Goal: Obtain resource: Obtain resource

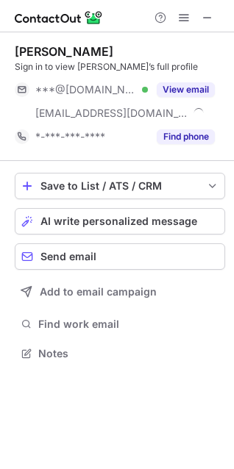
scroll to position [343, 234]
click at [203, 92] on button "View email" at bounding box center [185, 89] width 58 height 15
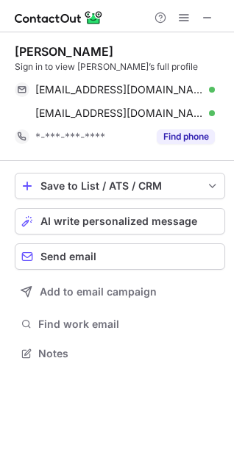
click at [206, 84] on span at bounding box center [207, 90] width 12 height 12
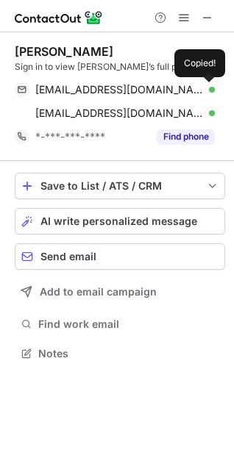
click at [212, 93] on span at bounding box center [207, 90] width 12 height 12
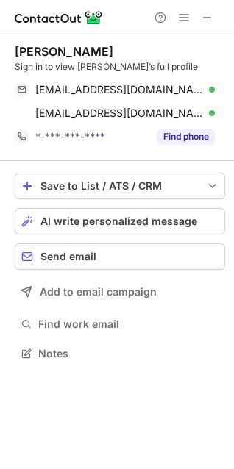
click at [207, 90] on span at bounding box center [207, 90] width 12 height 12
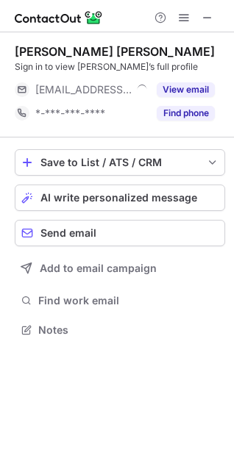
scroll to position [320, 234]
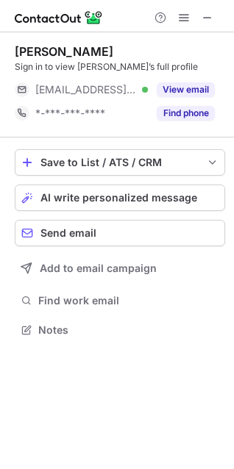
scroll to position [320, 234]
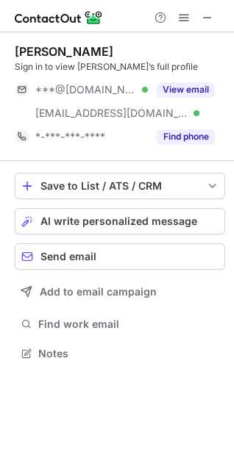
scroll to position [343, 234]
click at [206, 96] on button "View email" at bounding box center [185, 89] width 58 height 15
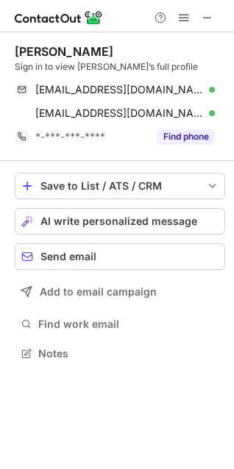
click at [212, 84] on span at bounding box center [207, 90] width 12 height 12
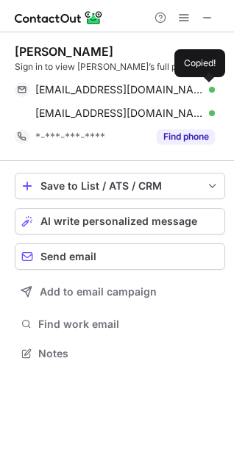
click at [212, 90] on span at bounding box center [207, 90] width 12 height 12
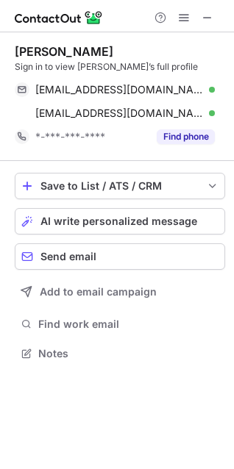
click at [215, 83] on div "shoumitmitra22@gmail.com Verified Send email Copied!" at bounding box center [115, 90] width 200 height 24
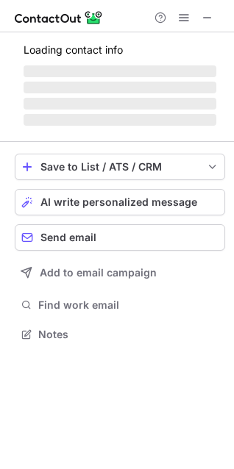
scroll to position [324, 234]
click at [171, 225] on button "Send email" at bounding box center [120, 237] width 210 height 26
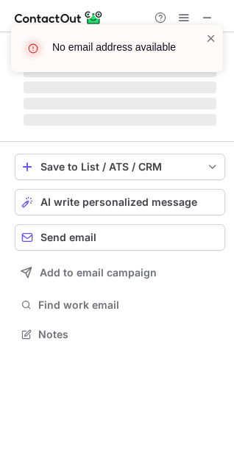
click at [215, 42] on span at bounding box center [211, 38] width 12 height 15
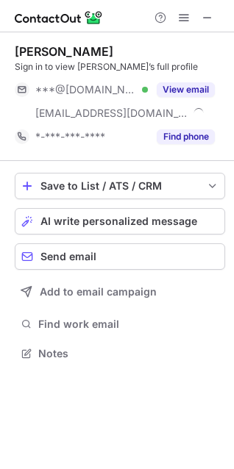
scroll to position [343, 234]
click at [195, 90] on button "View email" at bounding box center [185, 89] width 58 height 15
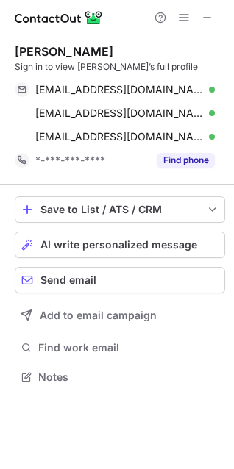
scroll to position [367, 234]
click at [209, 85] on span at bounding box center [207, 90] width 12 height 12
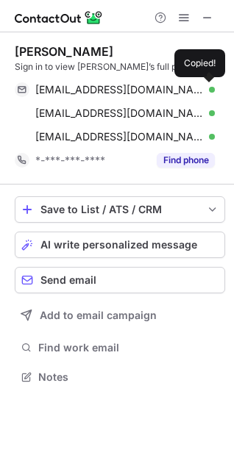
click at [207, 90] on span at bounding box center [207, 90] width 12 height 12
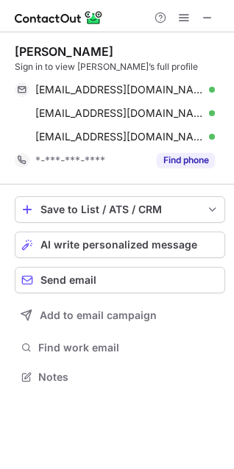
click at [215, 90] on div "minkhantuk@gmail.com Verified Send email Copied!" at bounding box center [115, 90] width 200 height 24
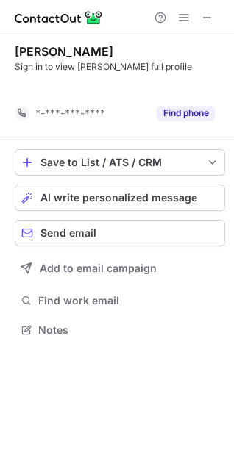
scroll to position [296, 234]
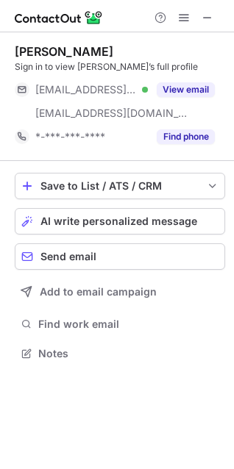
scroll to position [343, 234]
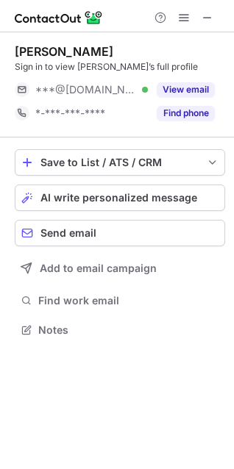
scroll to position [320, 234]
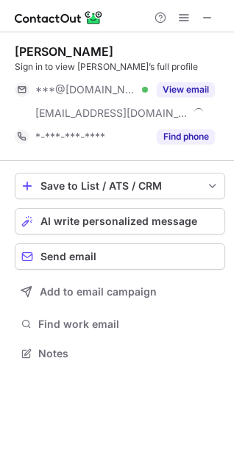
scroll to position [343, 234]
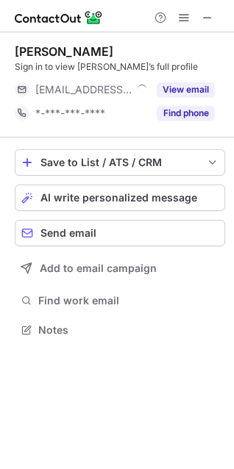
scroll to position [320, 234]
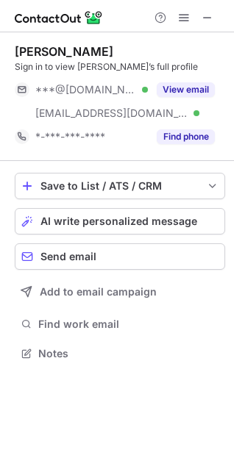
scroll to position [343, 234]
click at [201, 95] on button "View email" at bounding box center [185, 89] width 58 height 15
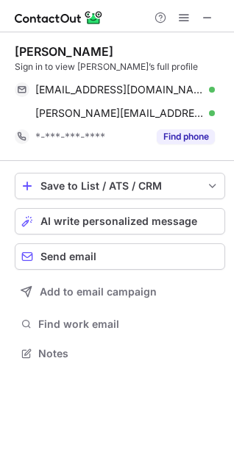
click at [209, 87] on span at bounding box center [207, 90] width 12 height 12
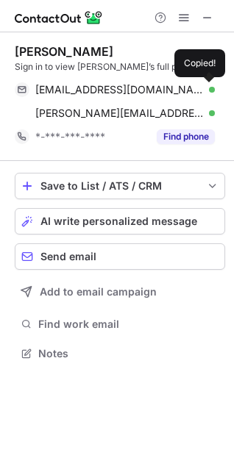
click at [207, 90] on span at bounding box center [207, 90] width 12 height 12
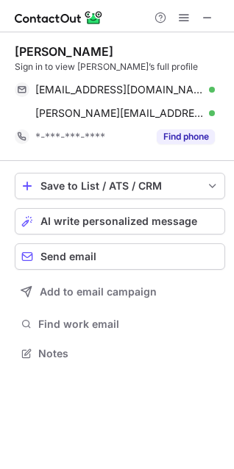
click at [215, 91] on div "elwicks17@gmail.com Verified Send email Copied!" at bounding box center [115, 90] width 200 height 24
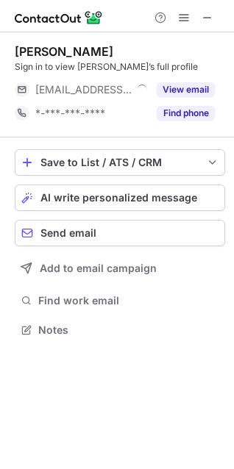
scroll to position [320, 234]
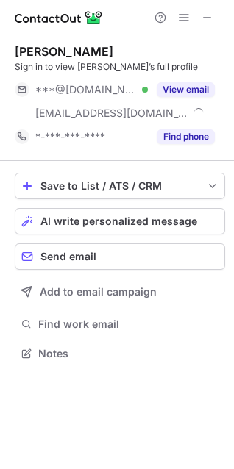
scroll to position [343, 234]
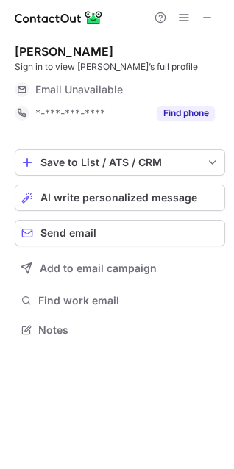
scroll to position [320, 234]
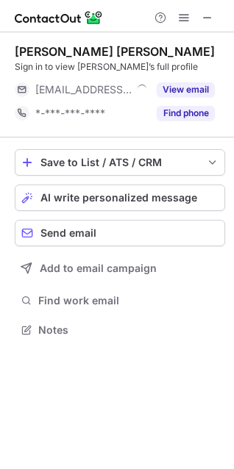
scroll to position [320, 234]
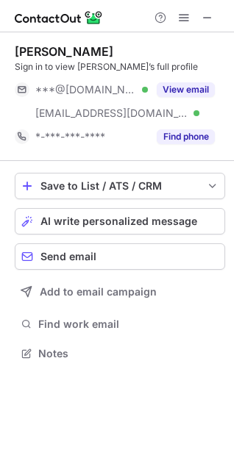
scroll to position [343, 234]
click at [209, 18] on span at bounding box center [207, 18] width 12 height 12
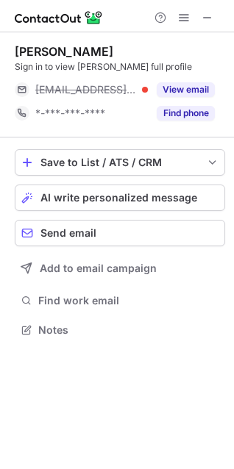
scroll to position [320, 234]
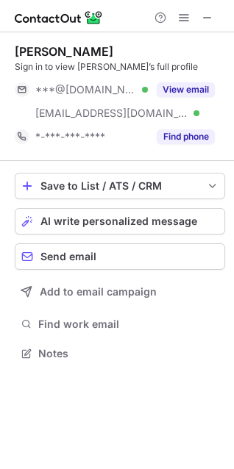
scroll to position [343, 234]
click at [203, 89] on button "View email" at bounding box center [185, 89] width 58 height 15
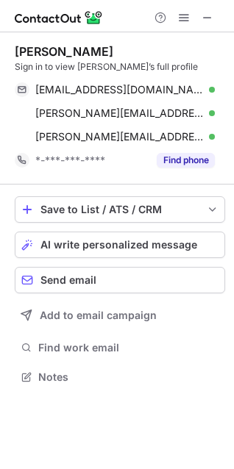
scroll to position [367, 234]
click at [209, 88] on span at bounding box center [207, 90] width 12 height 12
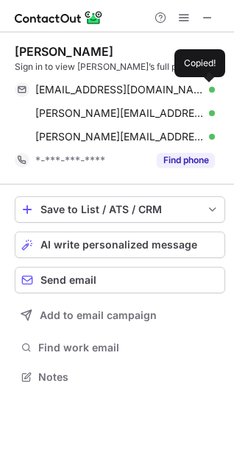
click at [207, 90] on span at bounding box center [207, 90] width 12 height 12
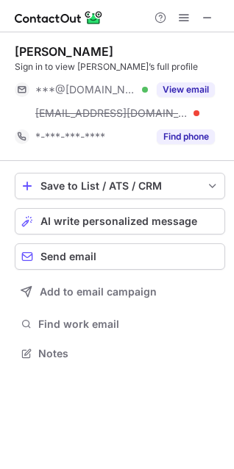
scroll to position [343, 234]
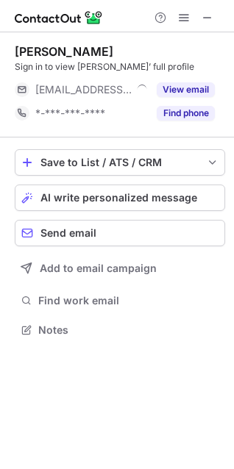
scroll to position [320, 234]
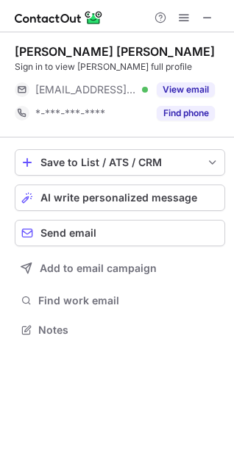
scroll to position [320, 234]
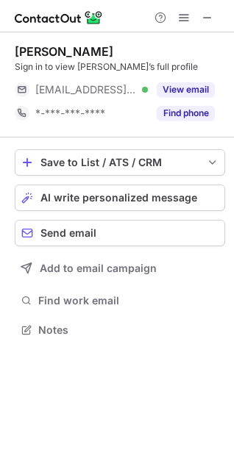
scroll to position [320, 234]
click at [195, 90] on button "View email" at bounding box center [185, 89] width 58 height 15
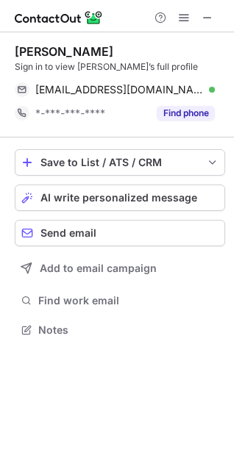
click at [201, 93] on span at bounding box center [207, 90] width 12 height 12
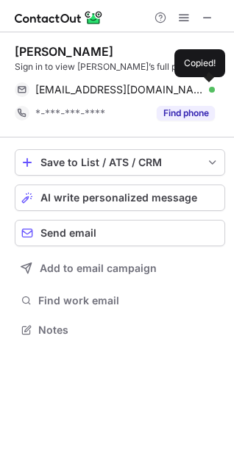
click at [207, 91] on span at bounding box center [207, 90] width 12 height 12
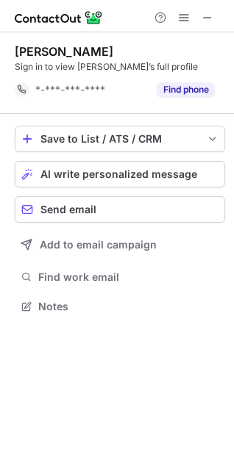
scroll to position [296, 234]
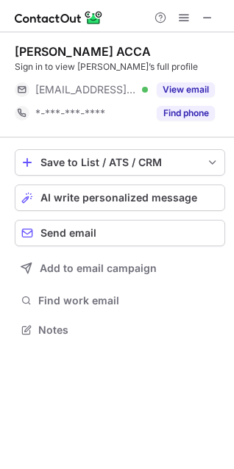
scroll to position [320, 234]
click at [203, 93] on button "View email" at bounding box center [185, 89] width 58 height 15
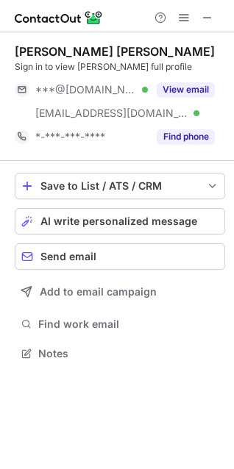
scroll to position [343, 234]
click at [201, 93] on button "View email" at bounding box center [185, 89] width 58 height 15
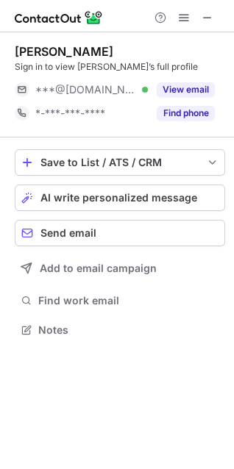
scroll to position [320, 234]
click at [193, 92] on button "View email" at bounding box center [185, 89] width 58 height 15
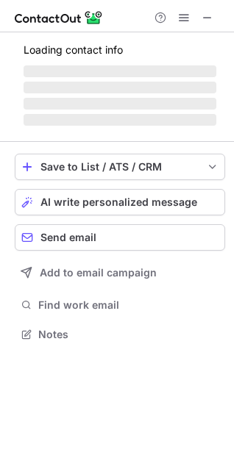
scroll to position [320, 234]
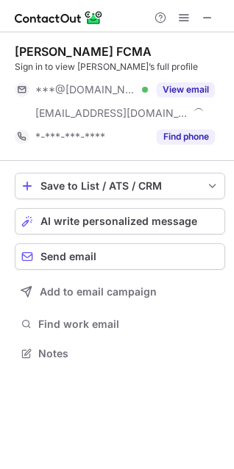
scroll to position [343, 234]
click at [190, 90] on button "View email" at bounding box center [185, 89] width 58 height 15
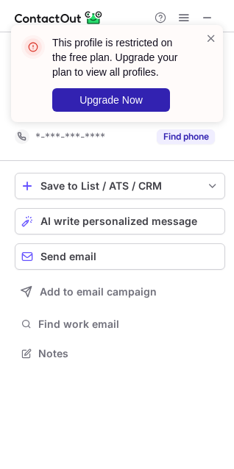
click at [209, 40] on span at bounding box center [211, 38] width 12 height 15
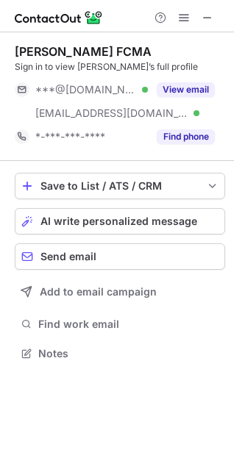
click at [190, 94] on button "View email" at bounding box center [185, 89] width 58 height 15
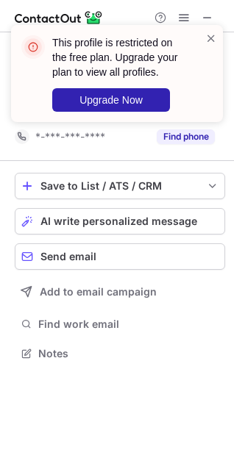
click at [211, 38] on span at bounding box center [211, 38] width 12 height 15
